Goal: Task Accomplishment & Management: Manage account settings

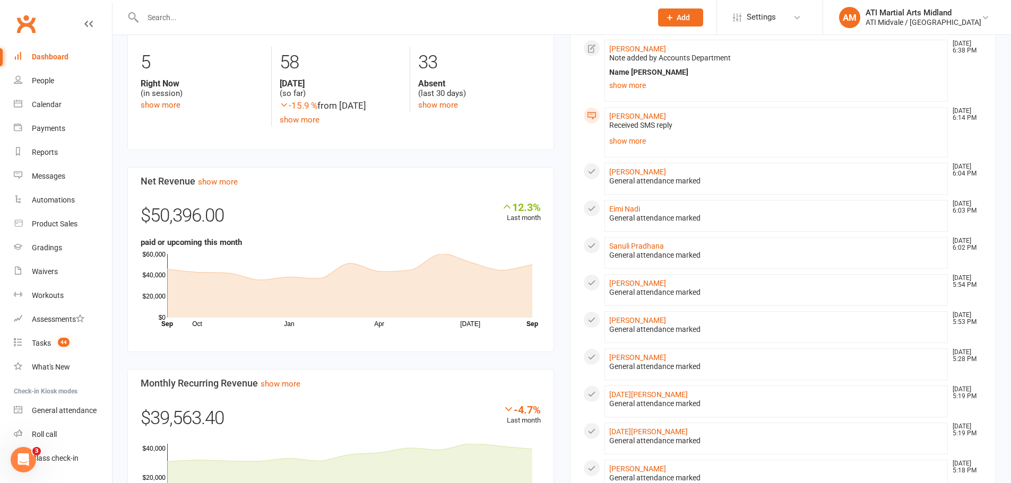
drag, startPoint x: 0, startPoint y: 0, endPoint x: 150, endPoint y: 22, distance: 151.7
click at [150, 22] on input "text" at bounding box center [392, 17] width 504 height 15
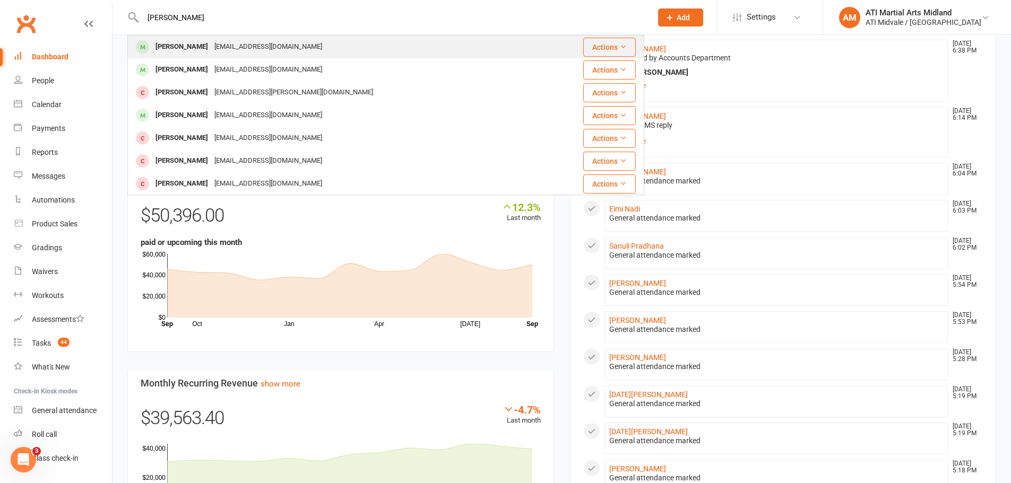
type input "[PERSON_NAME]"
click at [187, 51] on div "[PERSON_NAME]" at bounding box center [181, 46] width 59 height 15
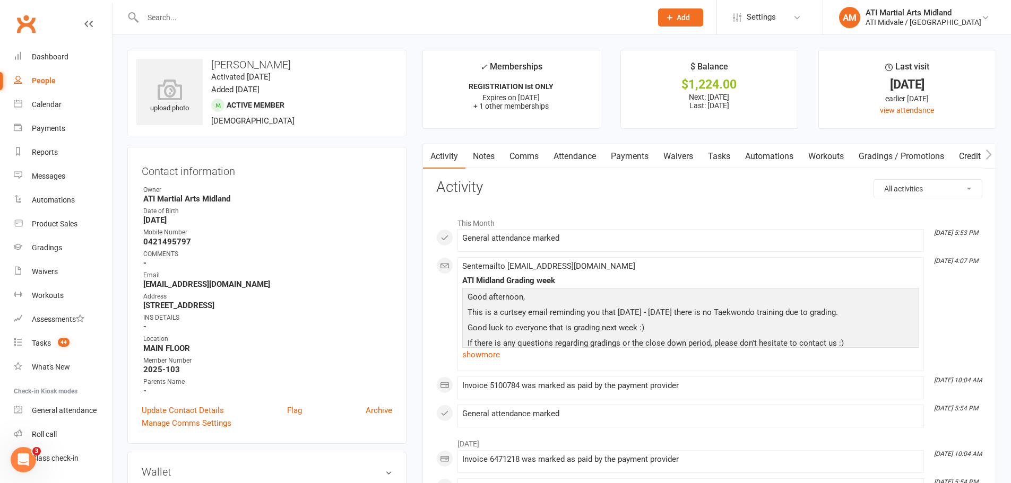
click at [617, 153] on link "Payments" at bounding box center [629, 156] width 53 height 24
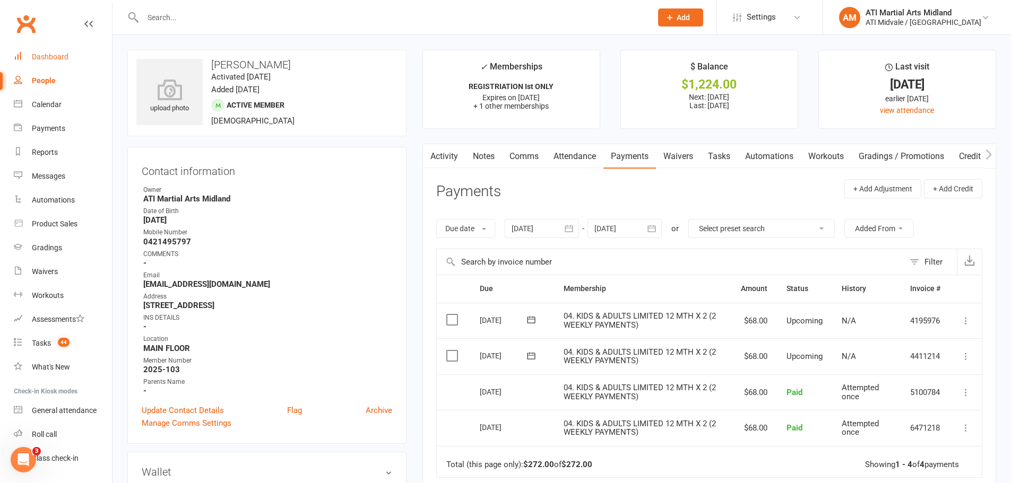
click at [38, 56] on div "Dashboard" at bounding box center [50, 57] width 37 height 8
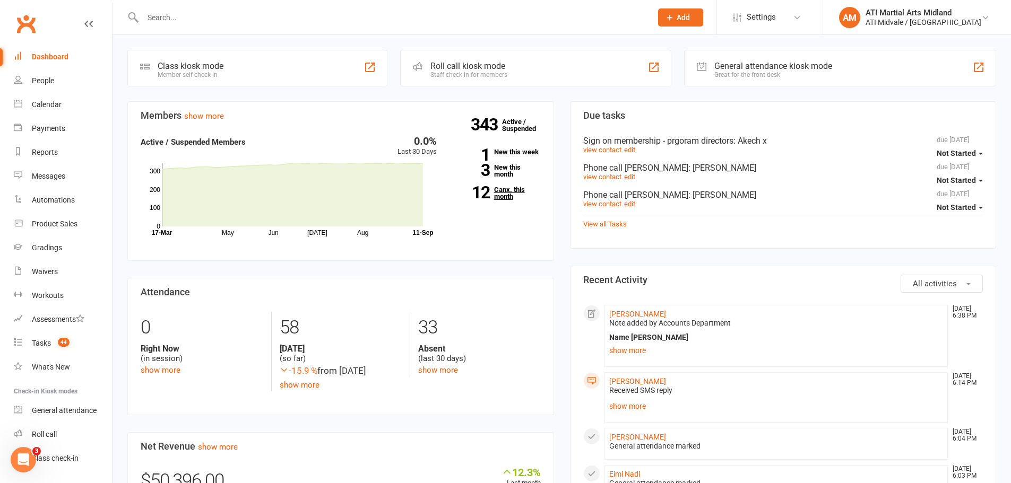
click at [504, 186] on link "12 Canx. this month" at bounding box center [497, 193] width 88 height 14
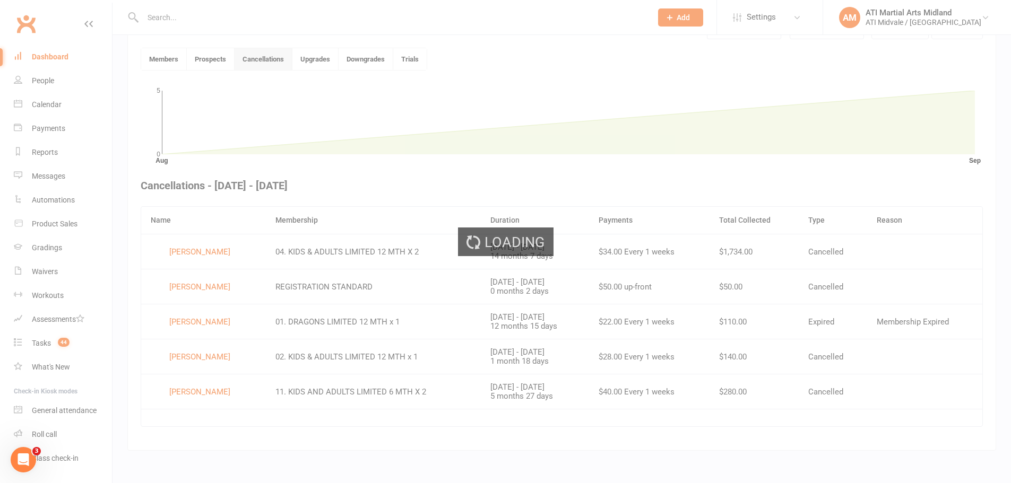
scroll to position [279, 0]
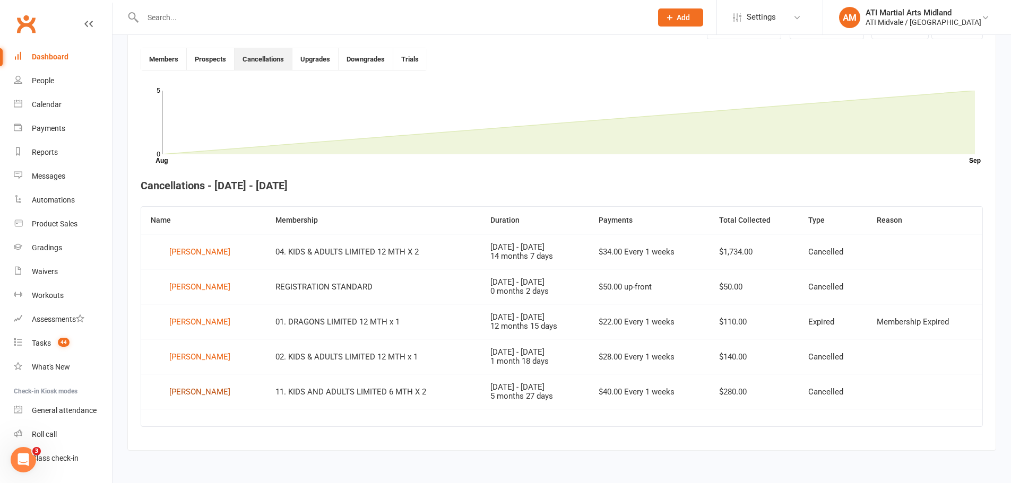
click at [182, 393] on div "[PERSON_NAME]" at bounding box center [199, 392] width 61 height 16
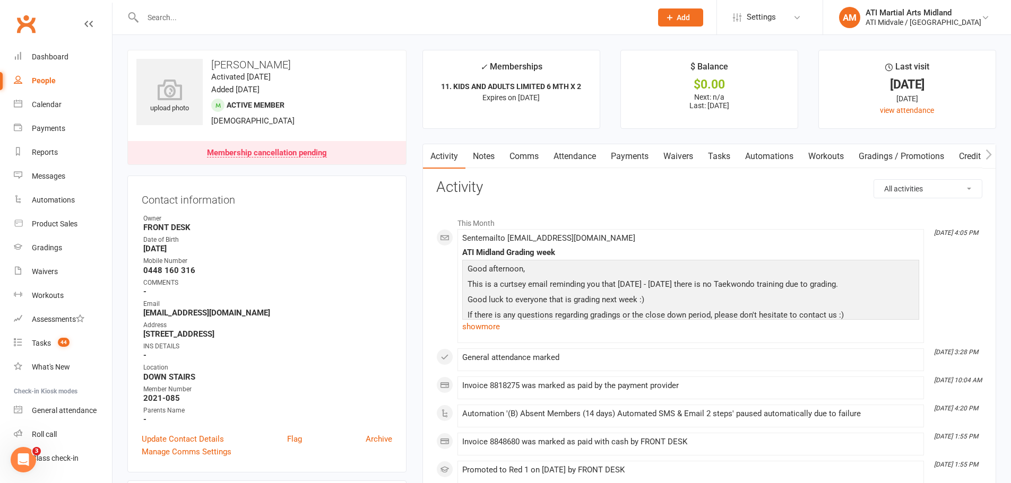
click at [649, 155] on link "Payments" at bounding box center [629, 156] width 53 height 24
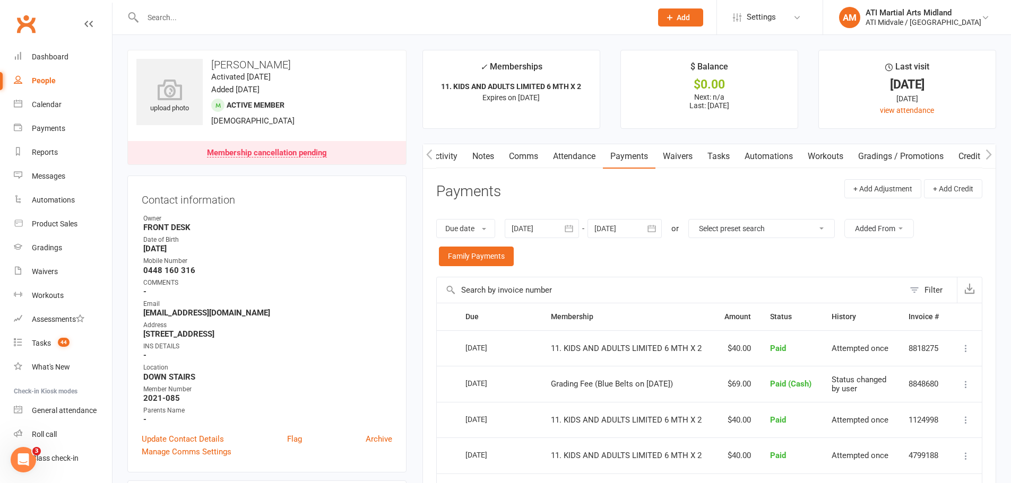
click at [724, 160] on link "Tasks" at bounding box center [718, 156] width 37 height 24
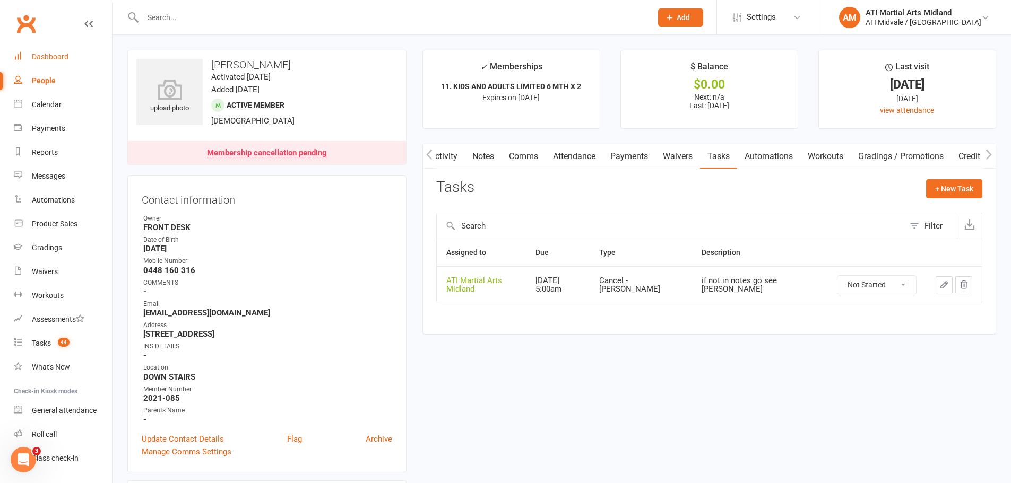
click at [63, 57] on div "Dashboard" at bounding box center [50, 57] width 37 height 8
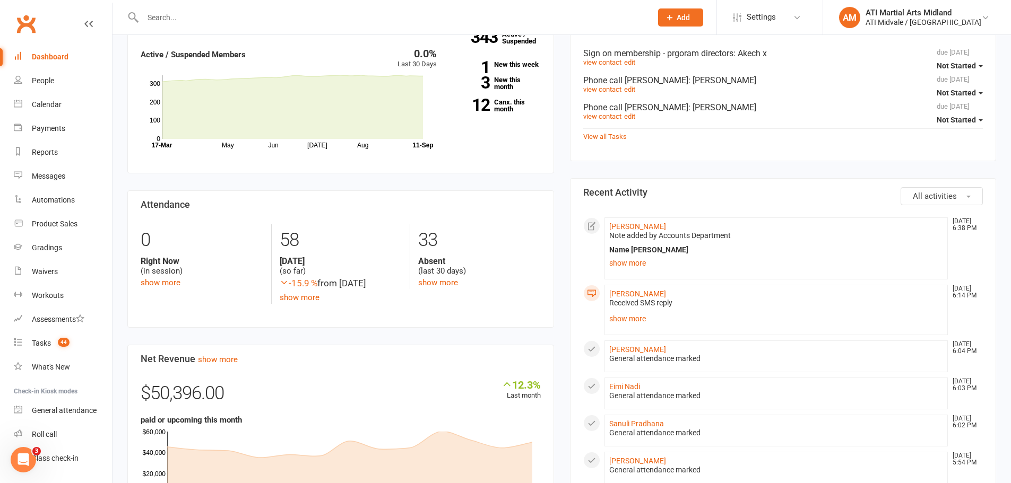
scroll to position [106, 0]
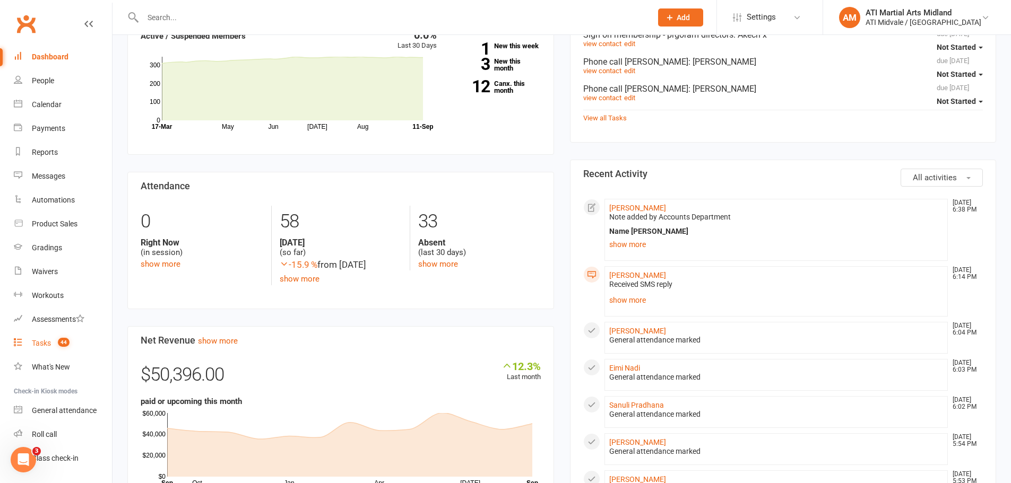
click at [58, 344] on count-badge "44" at bounding box center [61, 343] width 17 height 8
select select "incomplete"
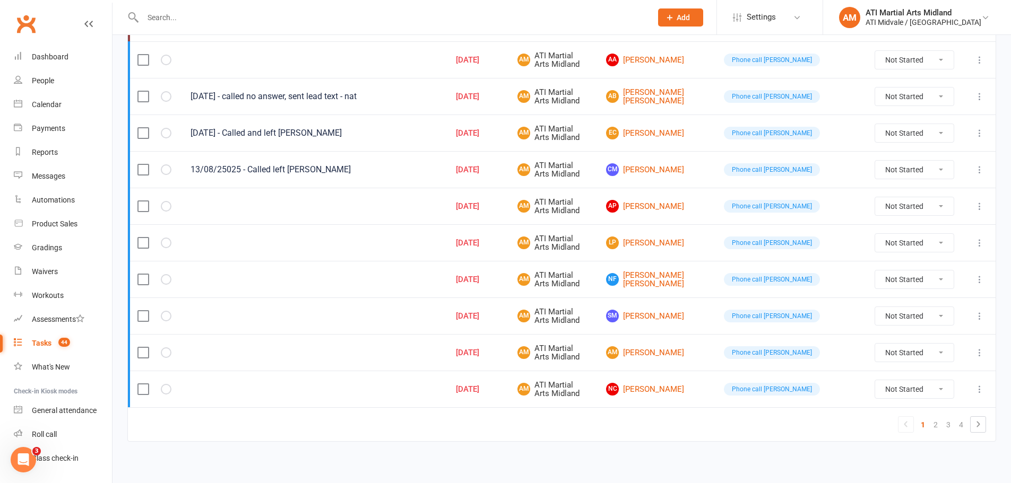
scroll to position [759, 0]
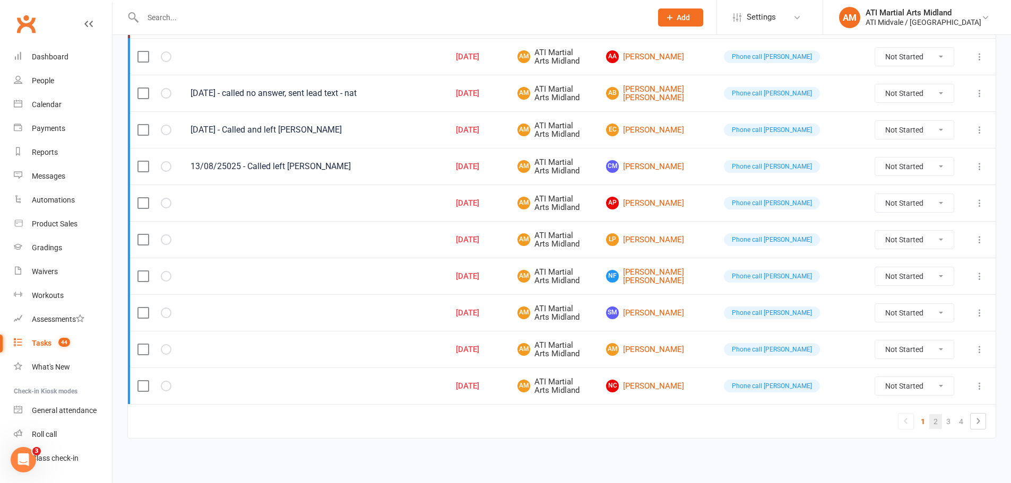
click at [933, 422] on link "2" at bounding box center [935, 421] width 13 height 15
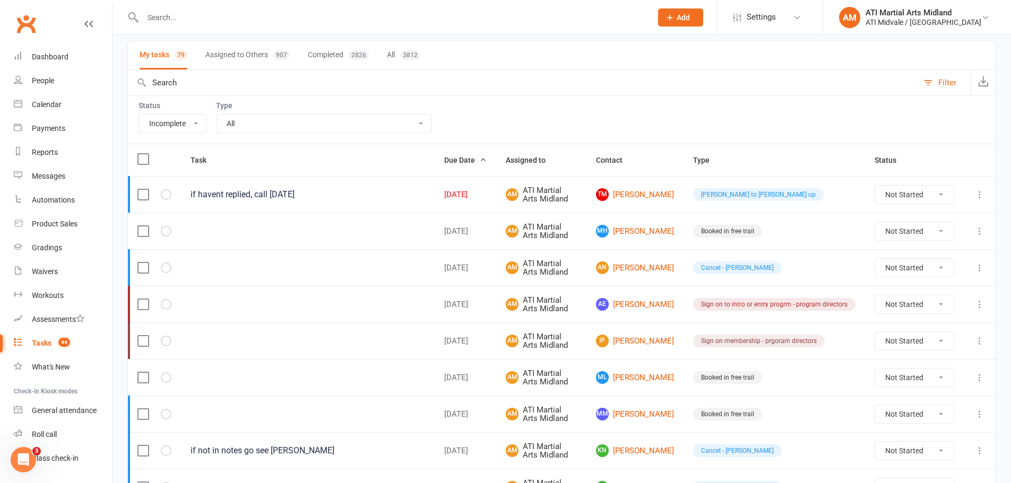
scroll to position [53, 0]
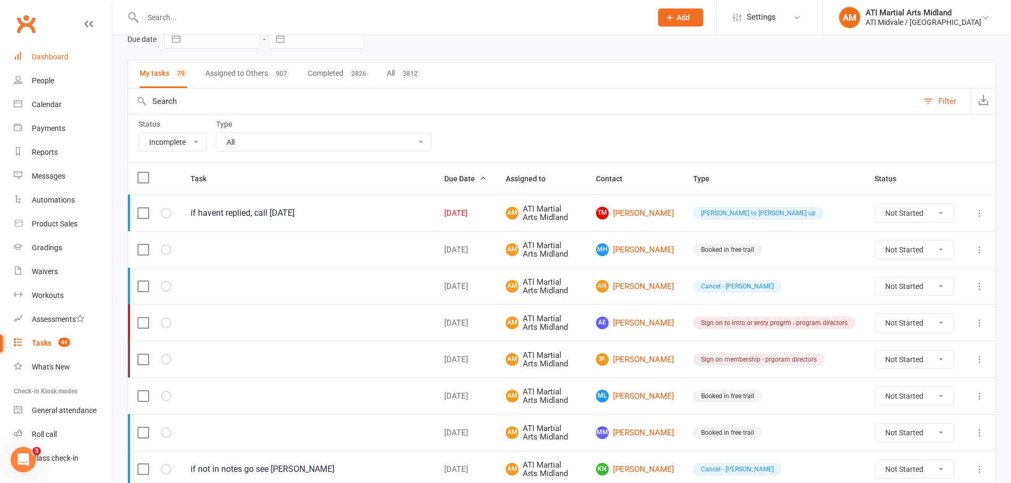
click at [45, 48] on link "Dashboard" at bounding box center [63, 57] width 98 height 24
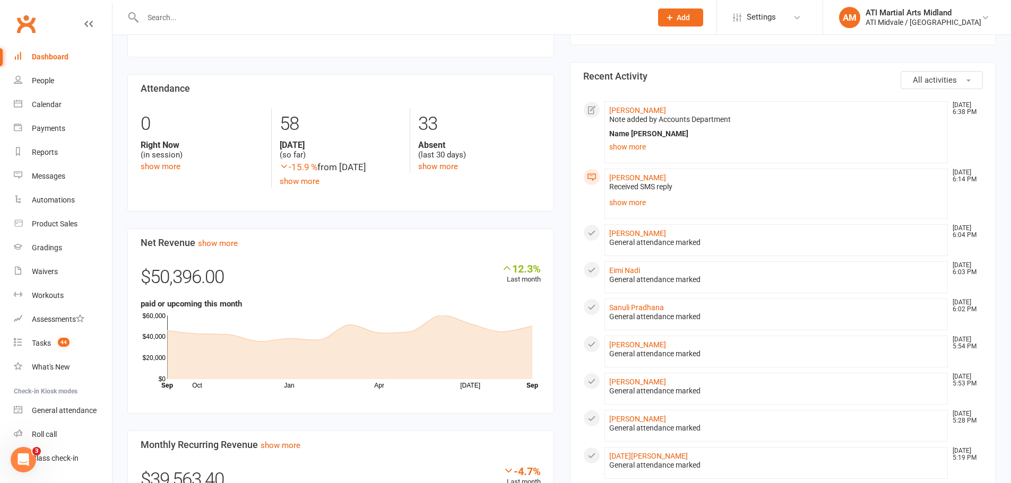
scroll to position [265, 0]
